Goal: Navigation & Orientation: Go to known website

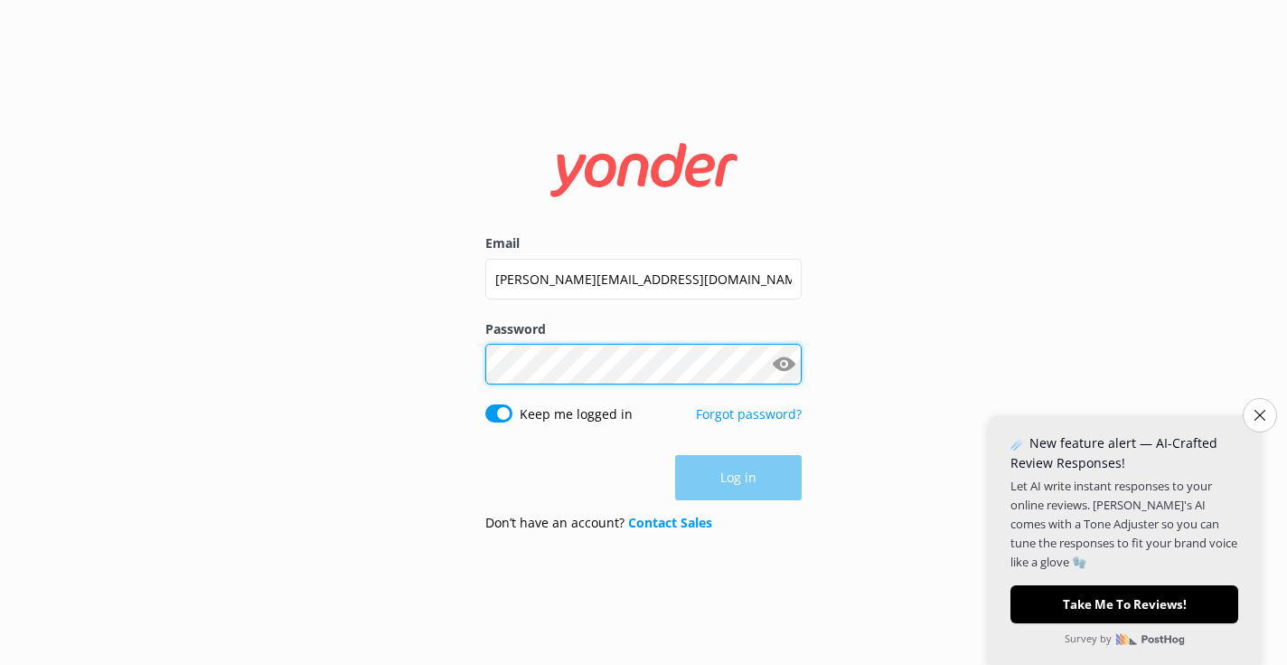
click at [739, 478] on button "Log in" at bounding box center [738, 477] width 127 height 45
